Goal: Task Accomplishment & Management: Use online tool/utility

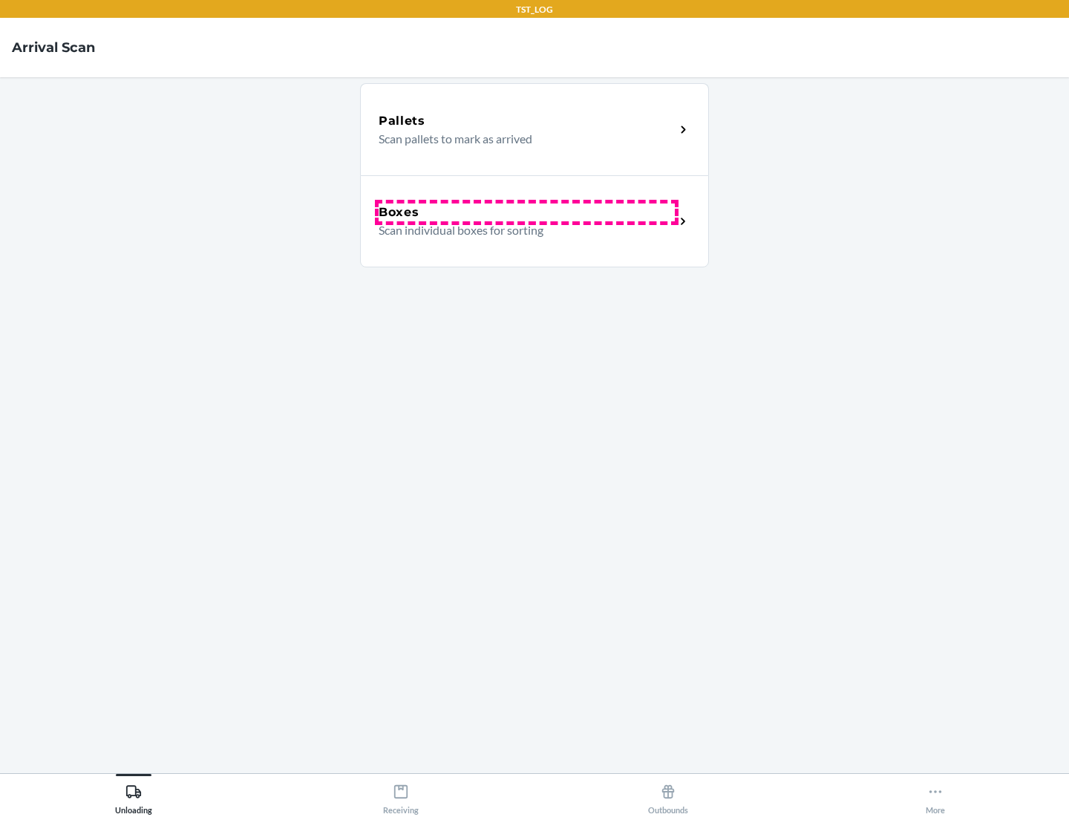
click at [526, 212] on div "Boxes" at bounding box center [527, 212] width 296 height 18
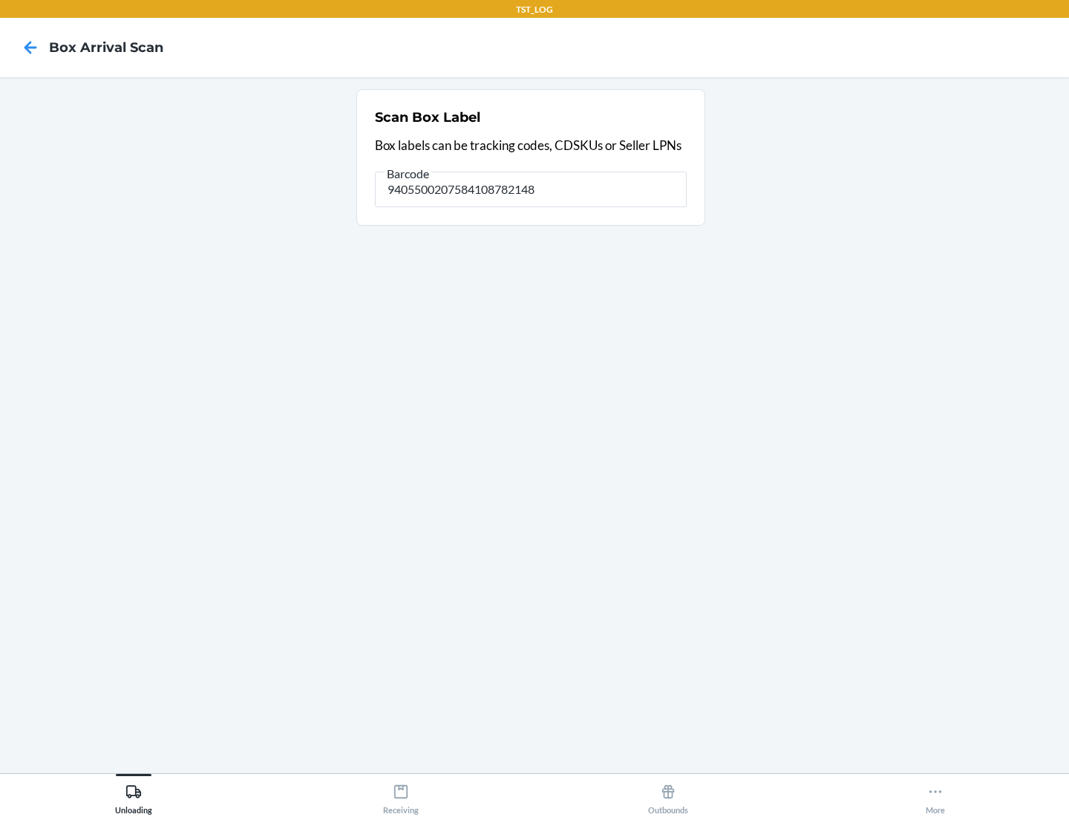
type input "9405500207584108782148"
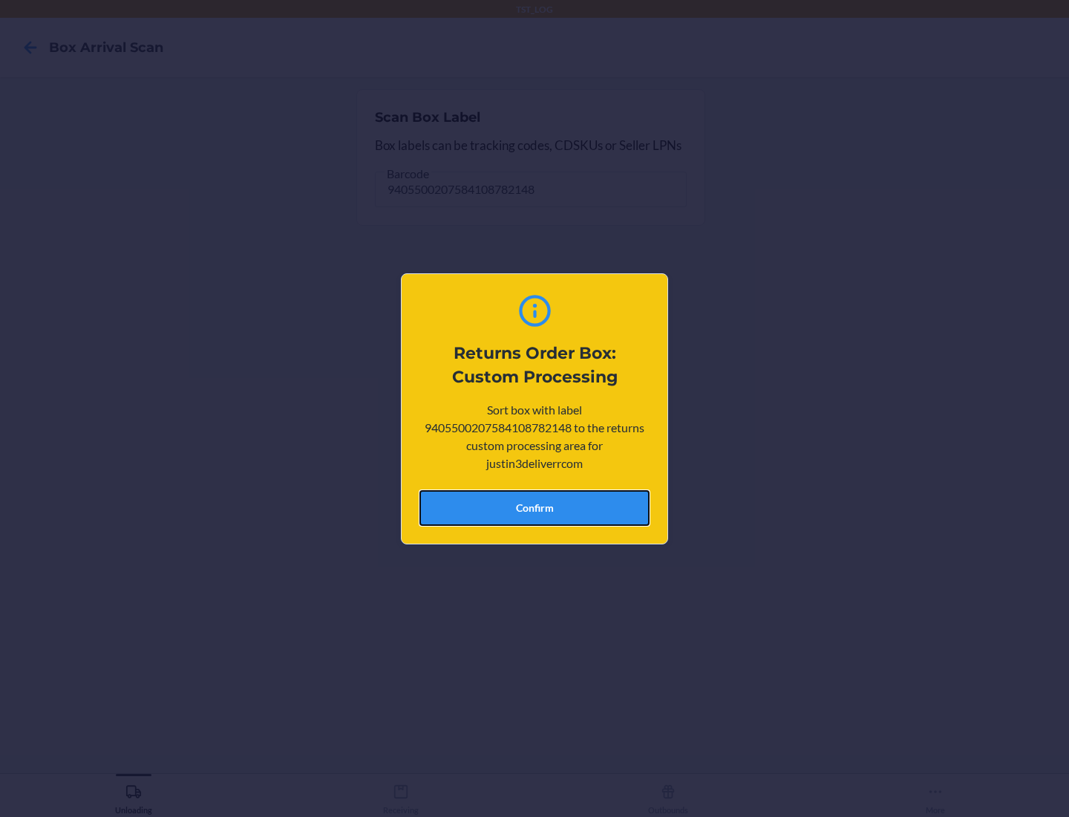
click at [534, 507] on button "Confirm" at bounding box center [534, 508] width 230 height 36
